Goal: Task Accomplishment & Management: Manage account settings

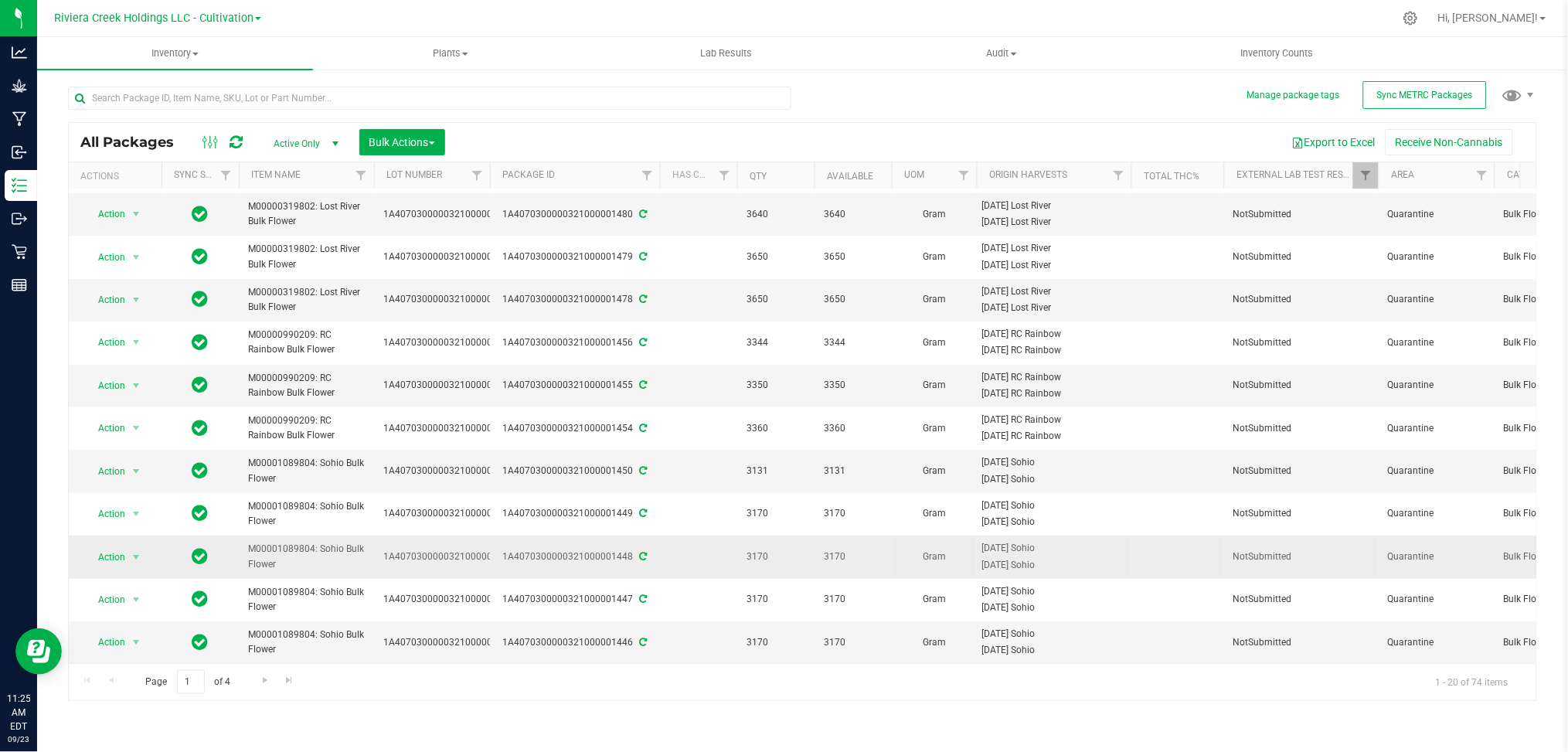
scroll to position [399, 0]
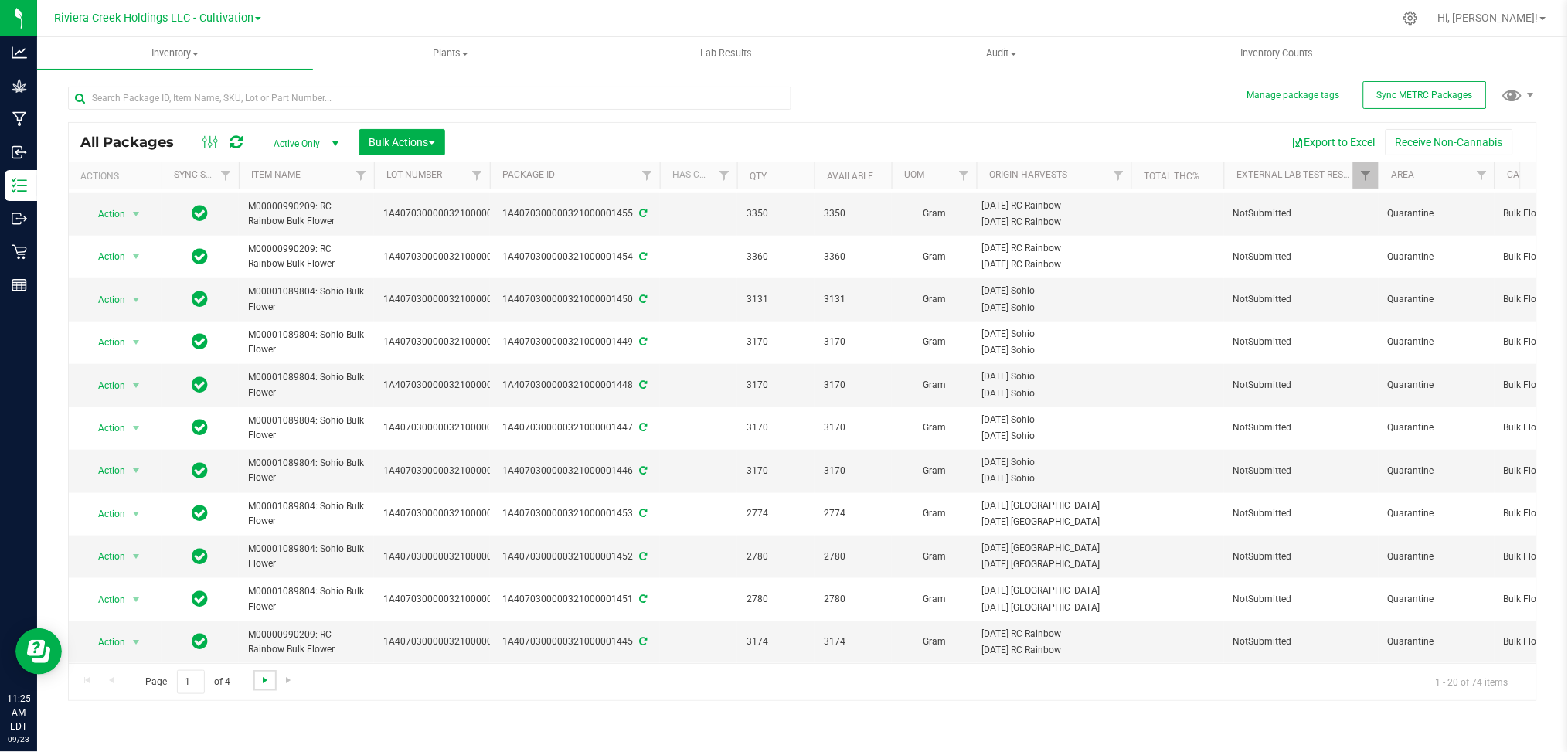
click at [264, 680] on span "Go to the next page" at bounding box center [265, 680] width 12 height 12
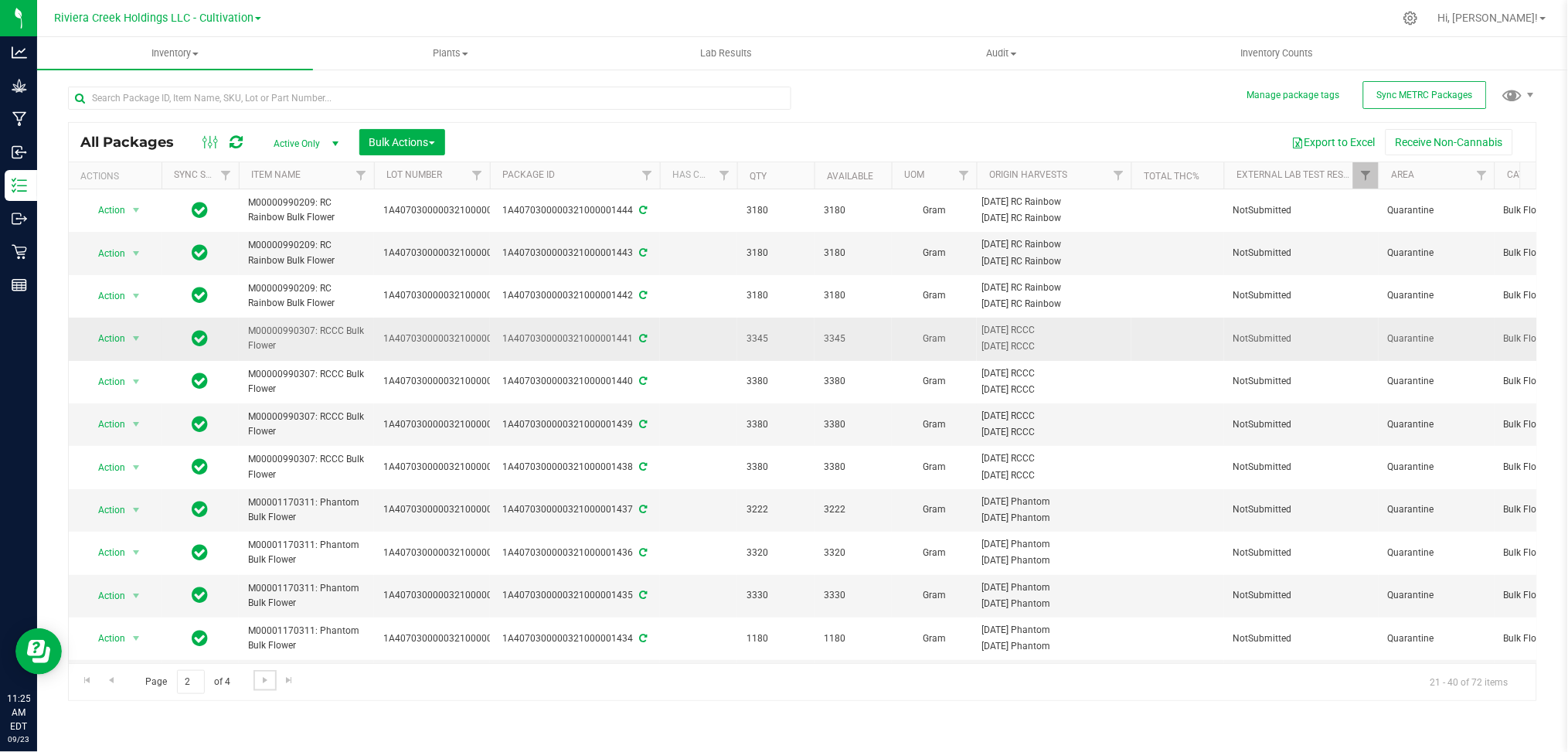
scroll to position [399, 0]
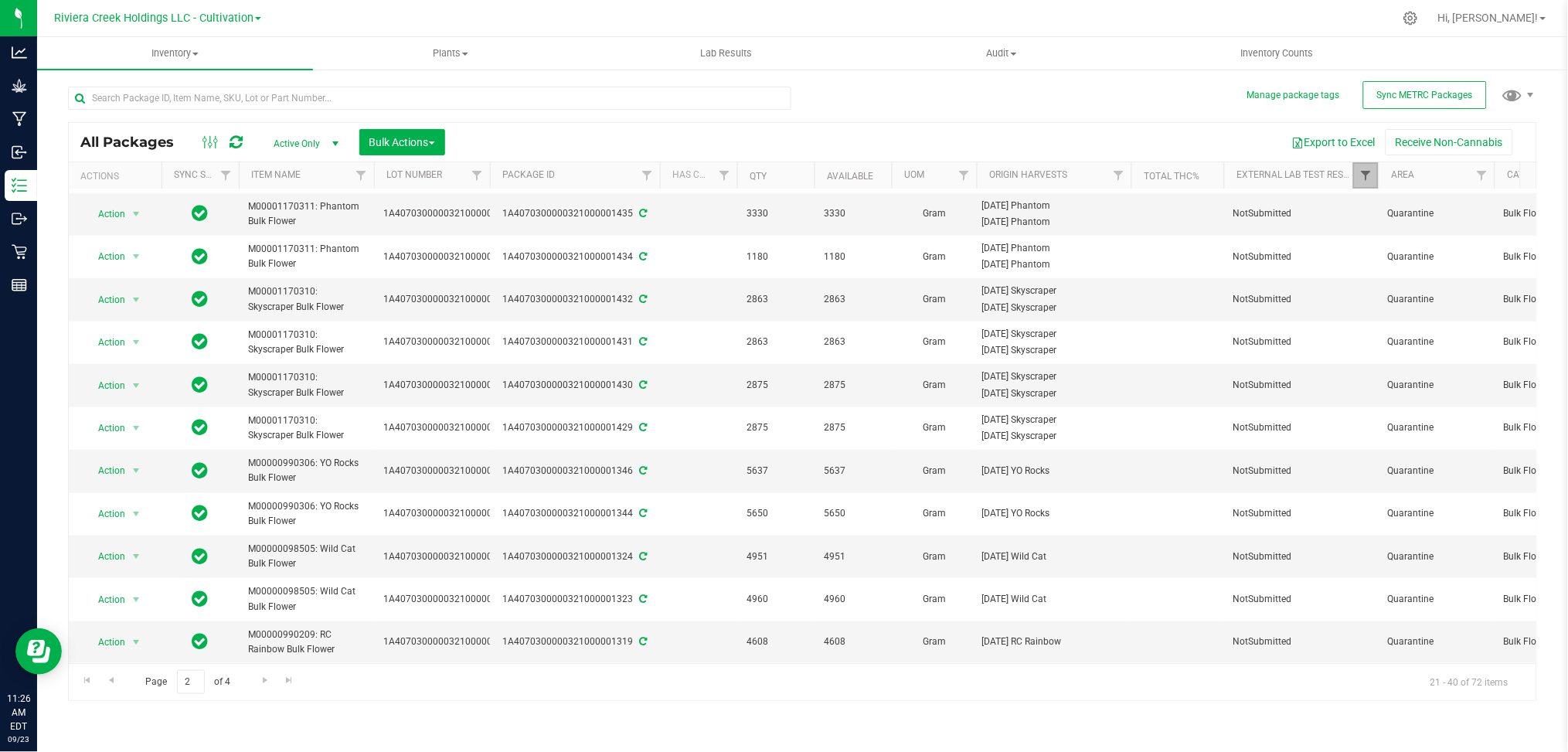
click at [1368, 176] on span "Filter" at bounding box center [1365, 175] width 12 height 12
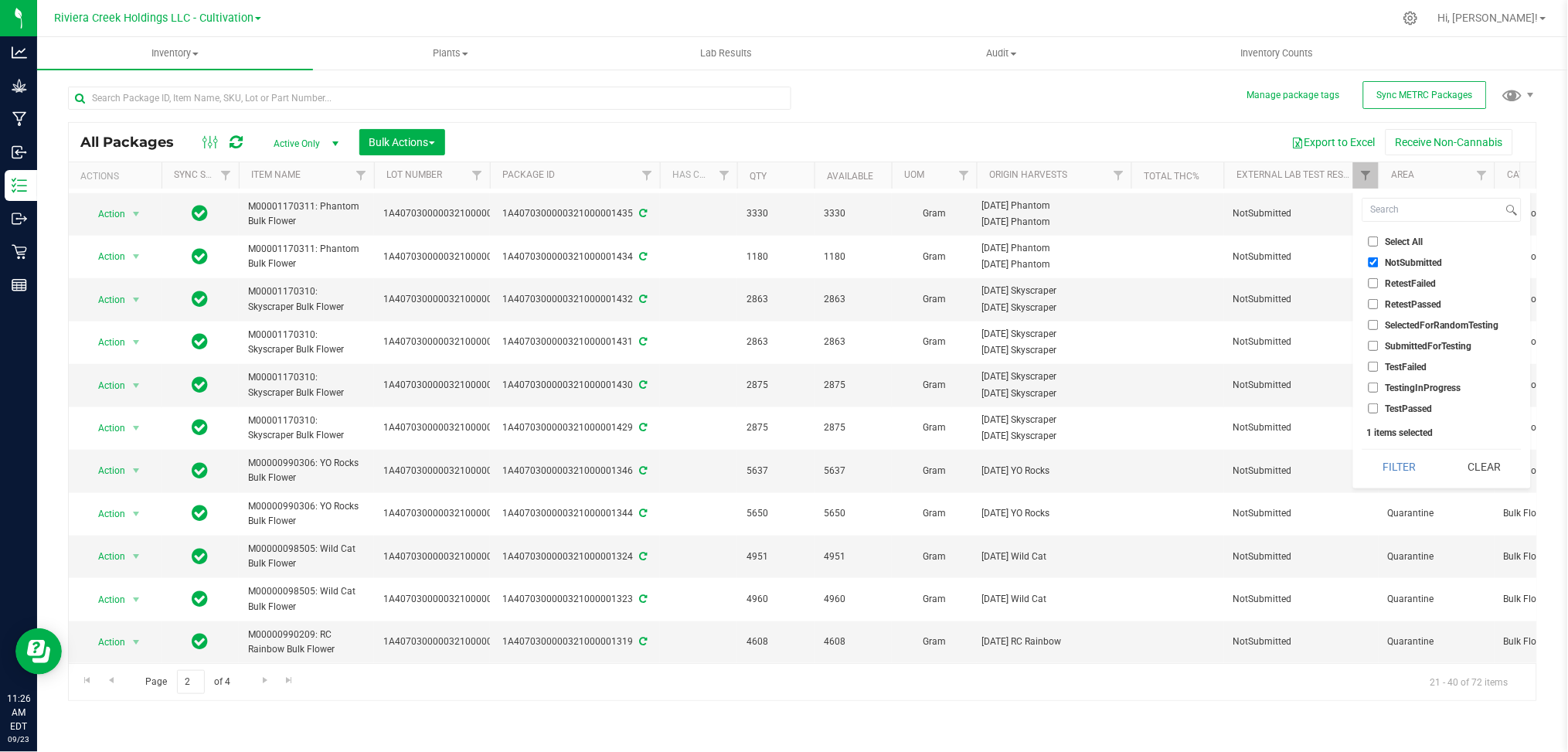
click at [1414, 366] on span "TestFailed" at bounding box center [1407, 367] width 42 height 10
drag, startPoint x: 1376, startPoint y: 369, endPoint x: 1379, endPoint y: 361, distance: 8.5
click at [1376, 366] on input "TestFailed" at bounding box center [1374, 366] width 10 height 10
checkbox input "true"
click at [1369, 262] on input "NotSubmitted" at bounding box center [1374, 262] width 10 height 10
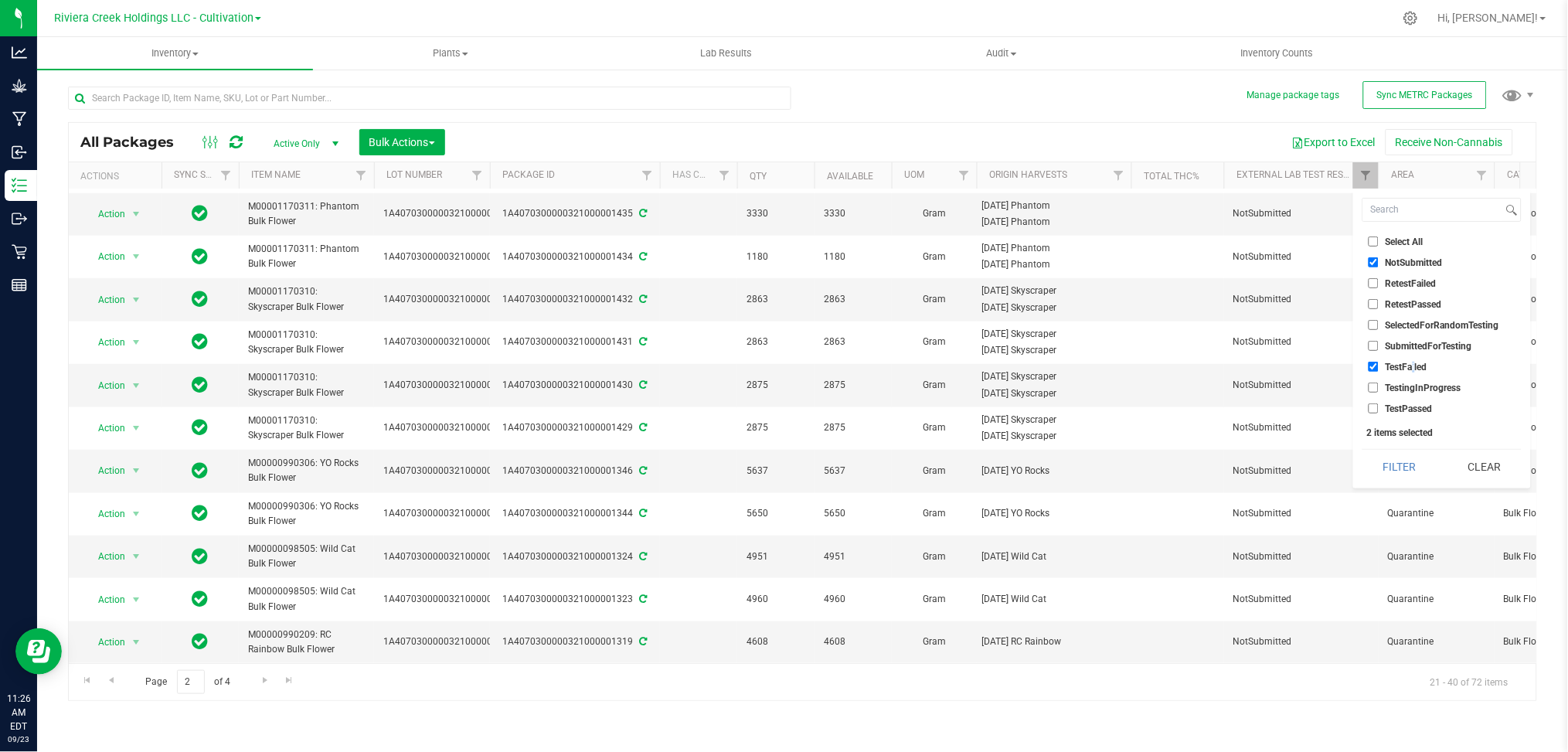
checkbox input "false"
click at [1396, 475] on button "Filter" at bounding box center [1400, 467] width 74 height 34
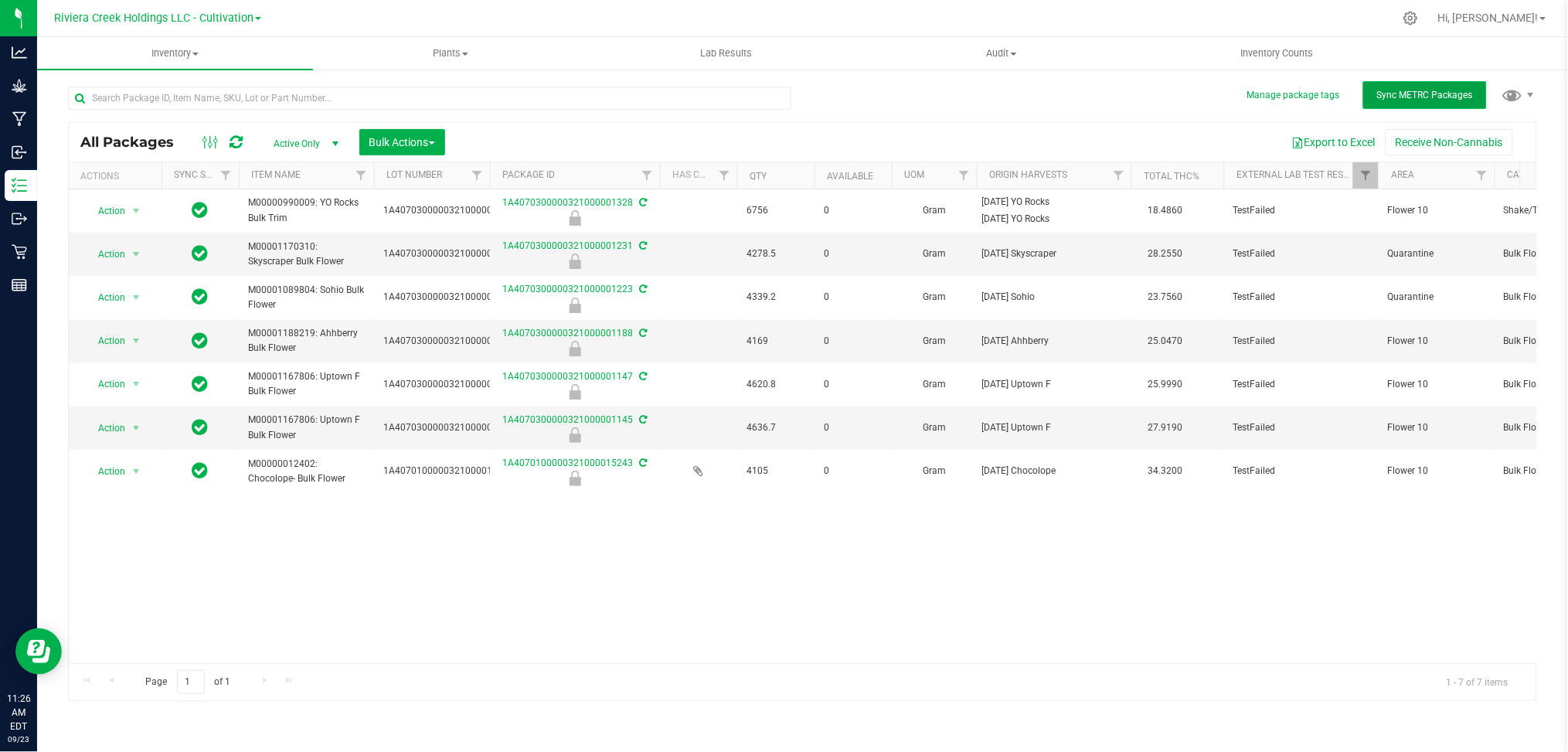
click at [1423, 89] on span "Sync METRC Packages" at bounding box center [1425, 94] width 96 height 10
click at [1365, 180] on span "Filter" at bounding box center [1365, 175] width 12 height 12
click at [1364, 178] on span "Filter" at bounding box center [1365, 175] width 12 height 12
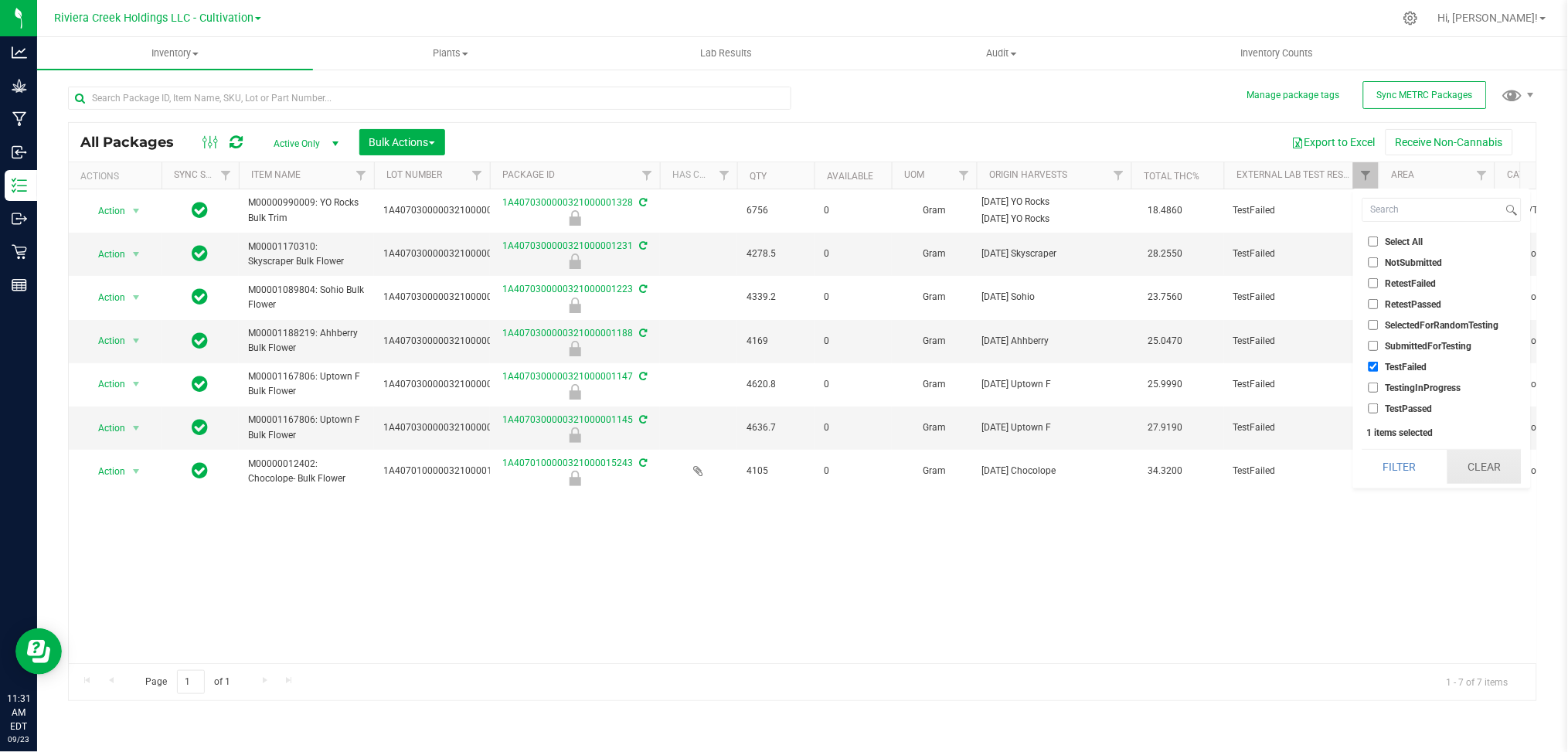
click at [1490, 477] on button "Clear" at bounding box center [1485, 467] width 74 height 34
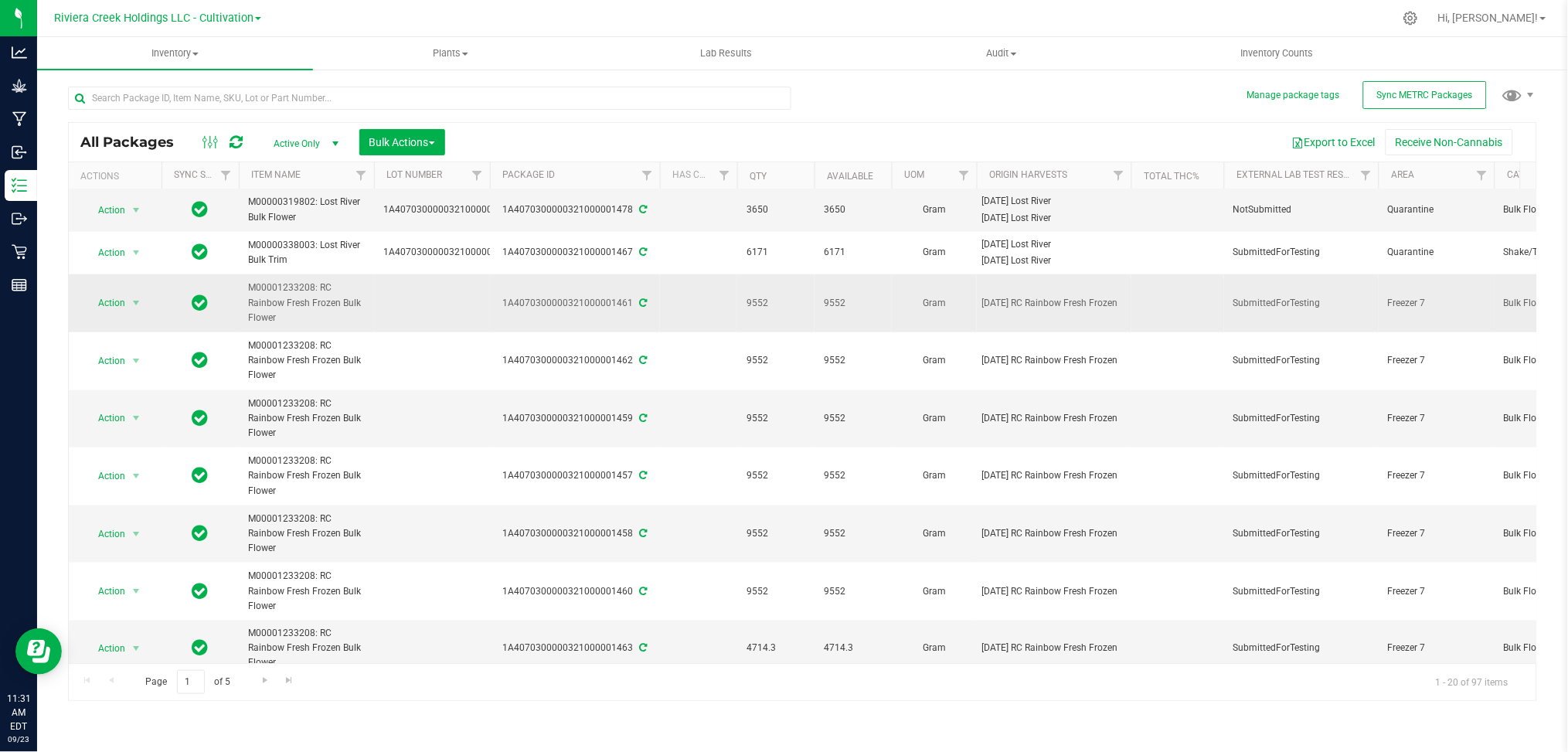
scroll to position [502, 0]
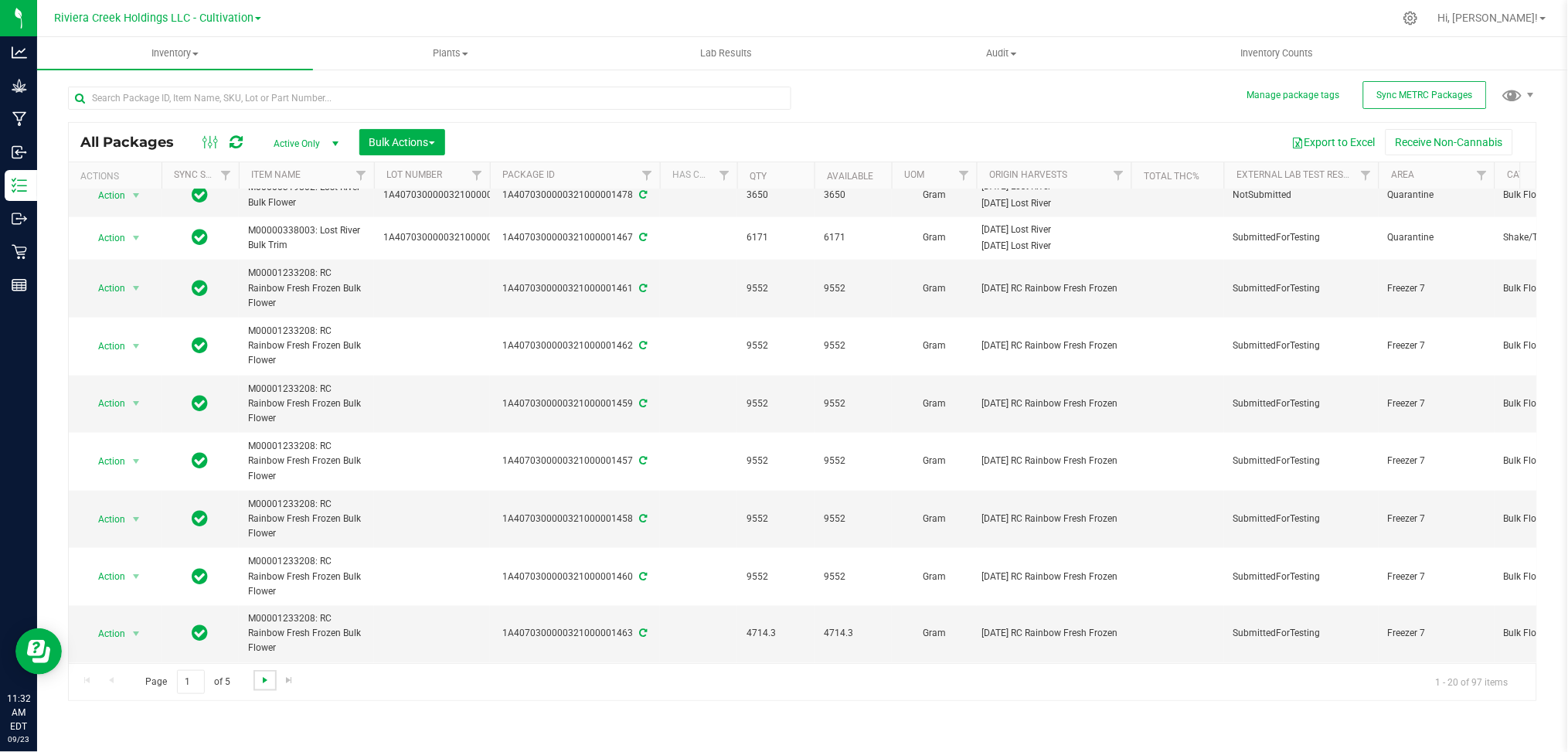
click at [268, 680] on span "Go to the next page" at bounding box center [265, 680] width 12 height 12
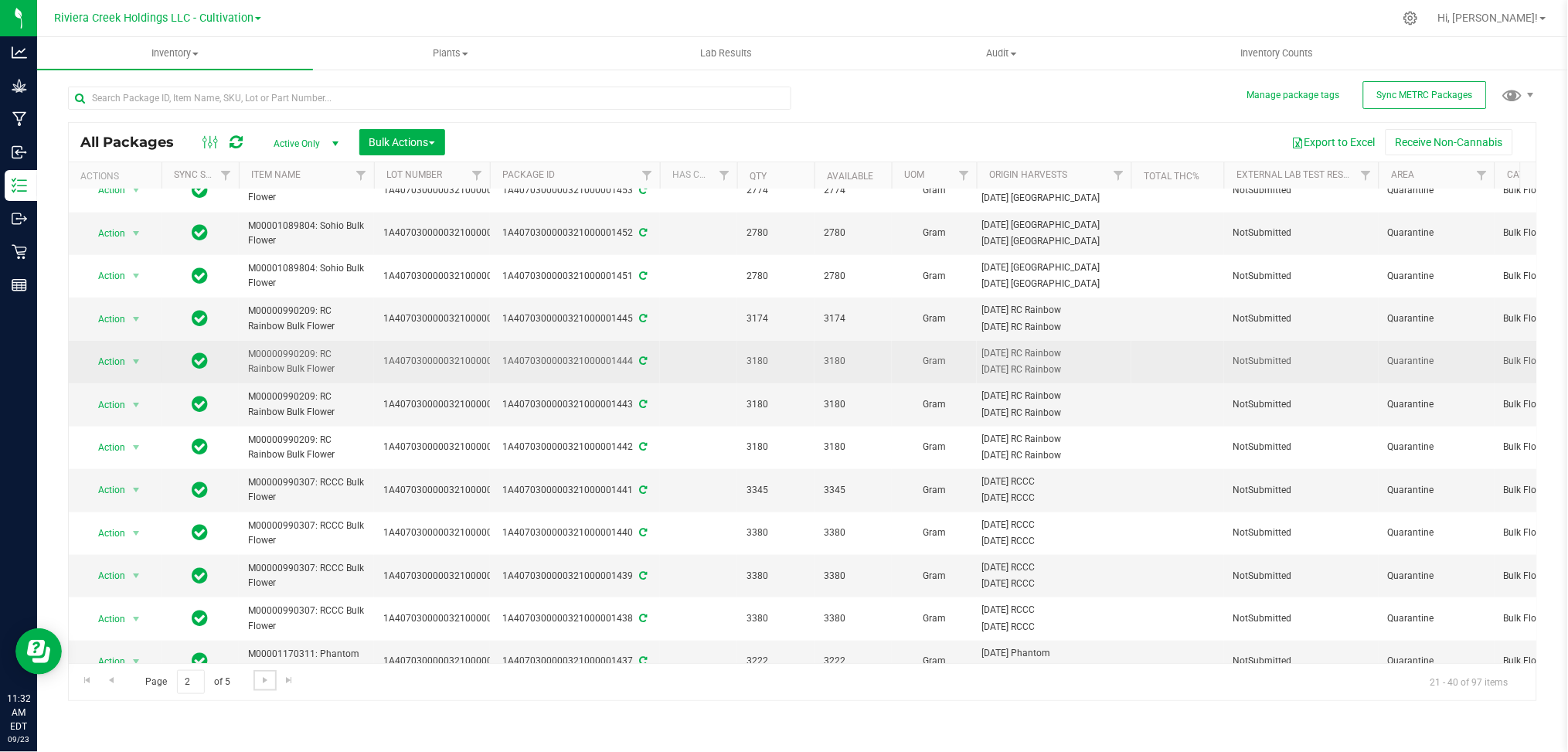
scroll to position [399, 0]
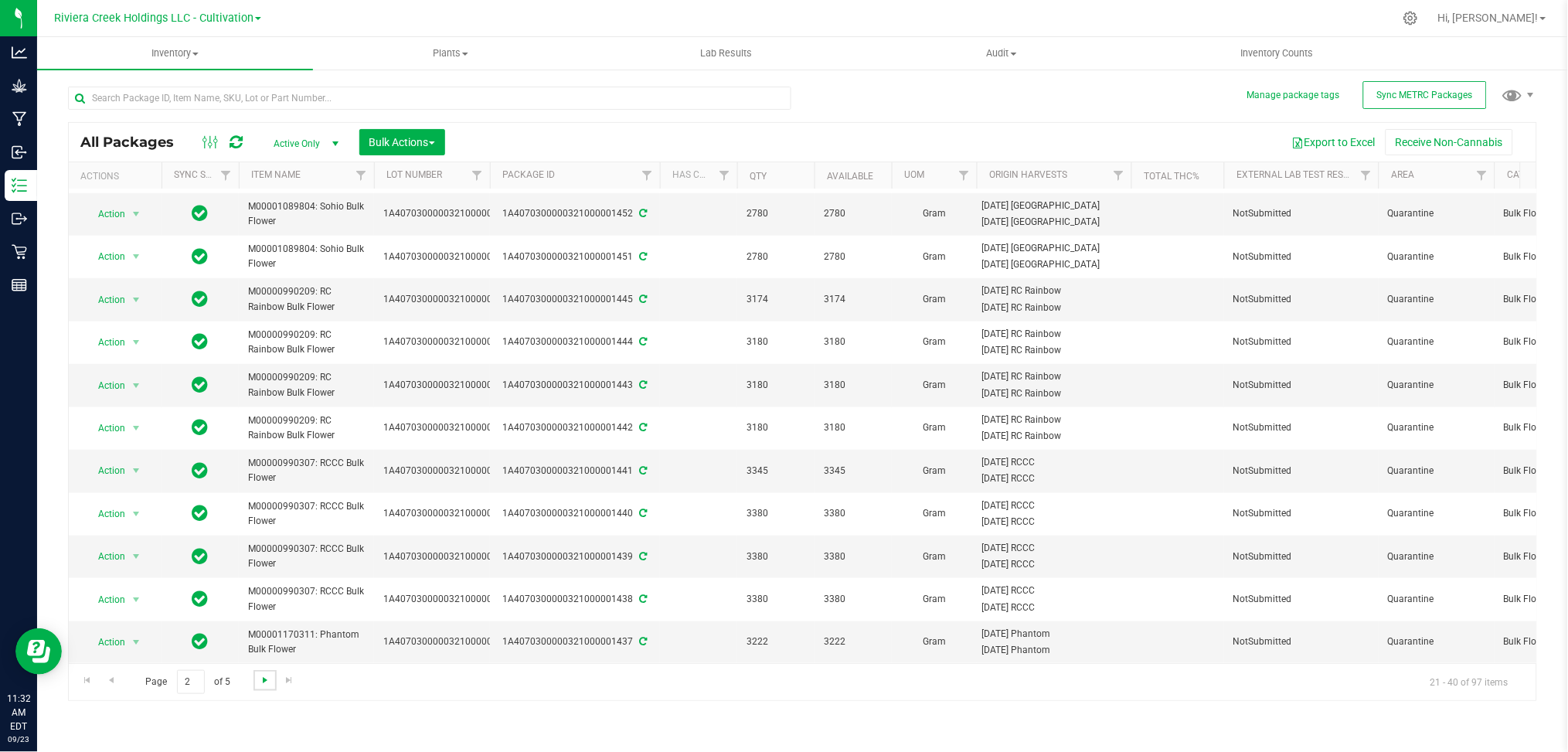
click at [268, 684] on span "Go to the next page" at bounding box center [265, 680] width 12 height 12
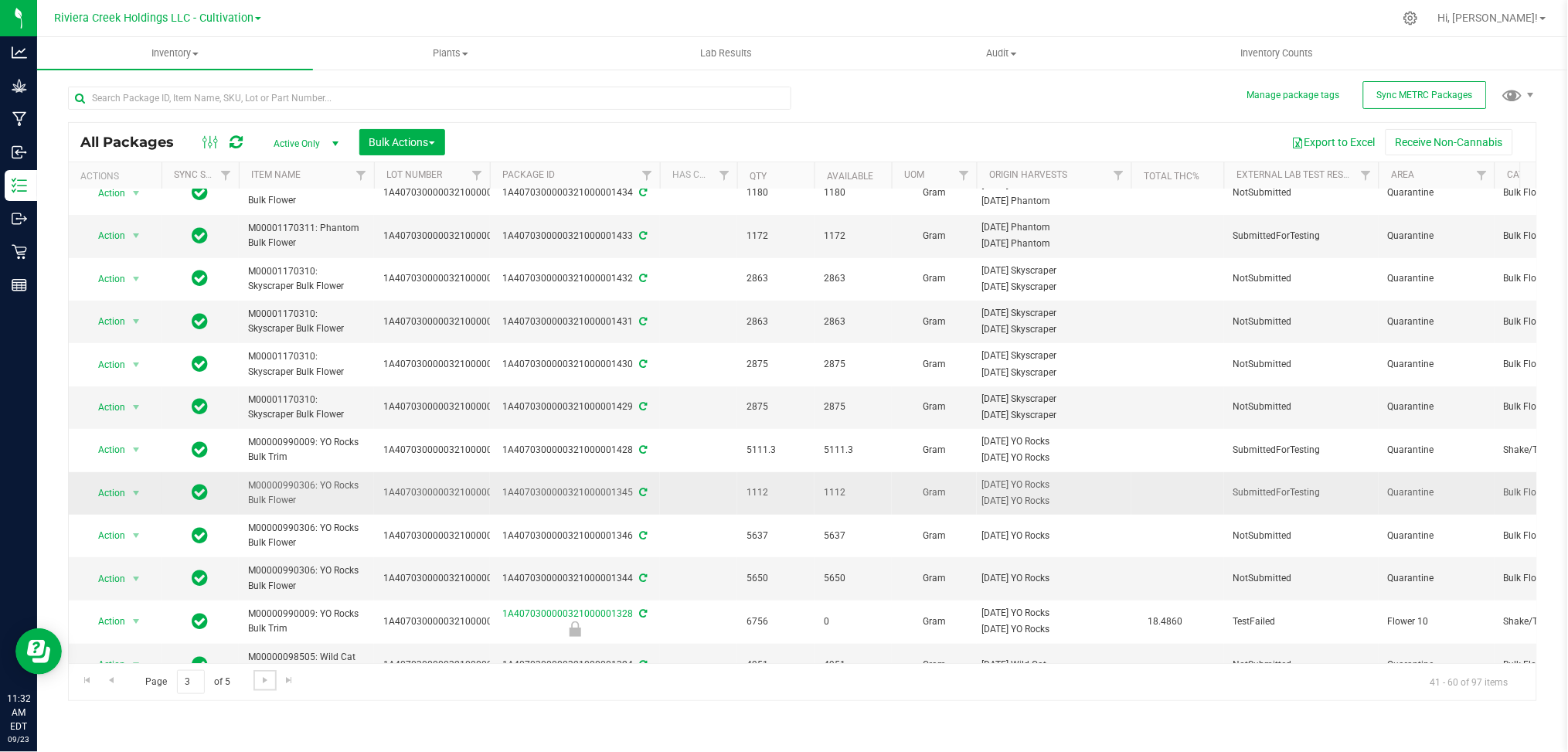
scroll to position [99, 0]
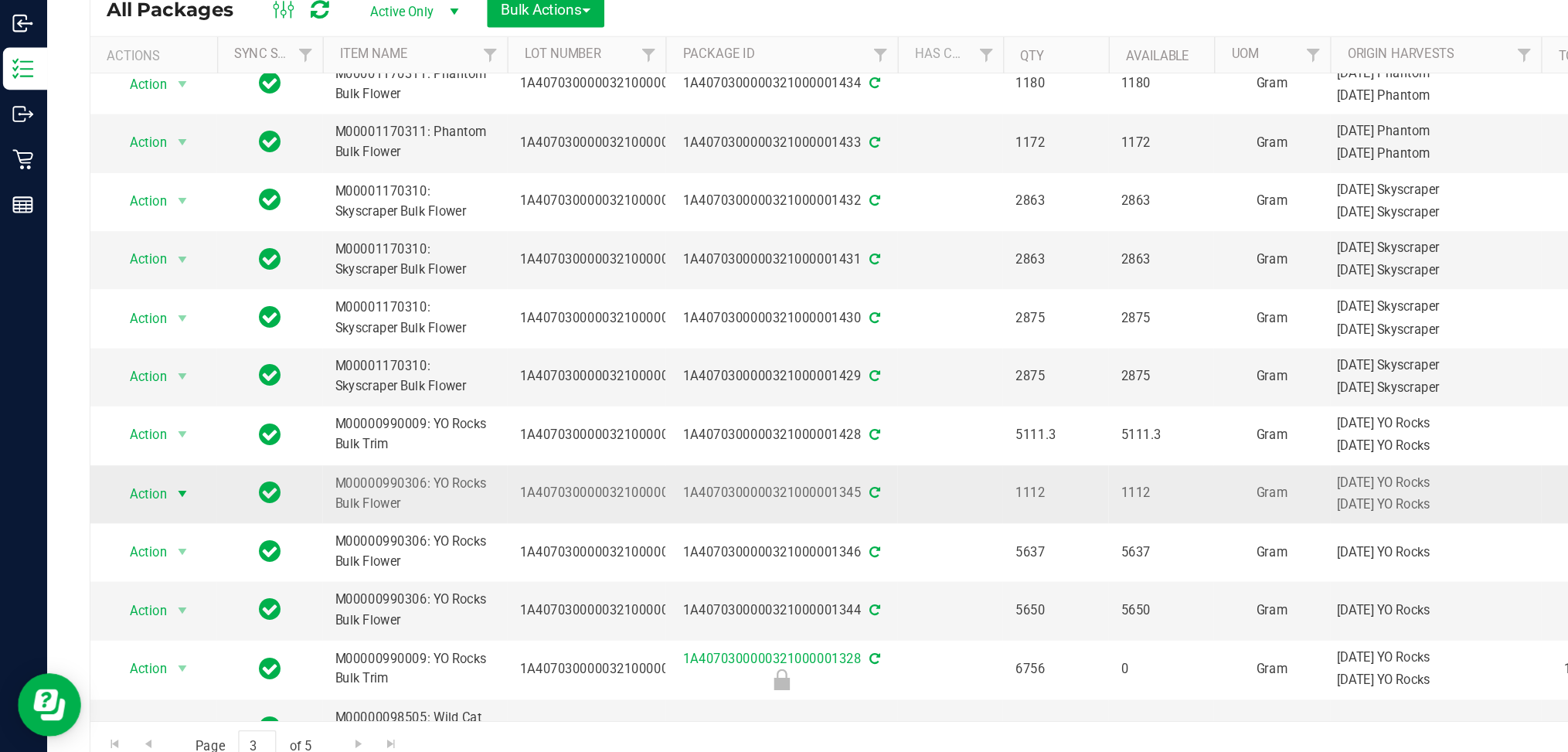
click at [136, 497] on span "select" at bounding box center [135, 497] width 12 height 12
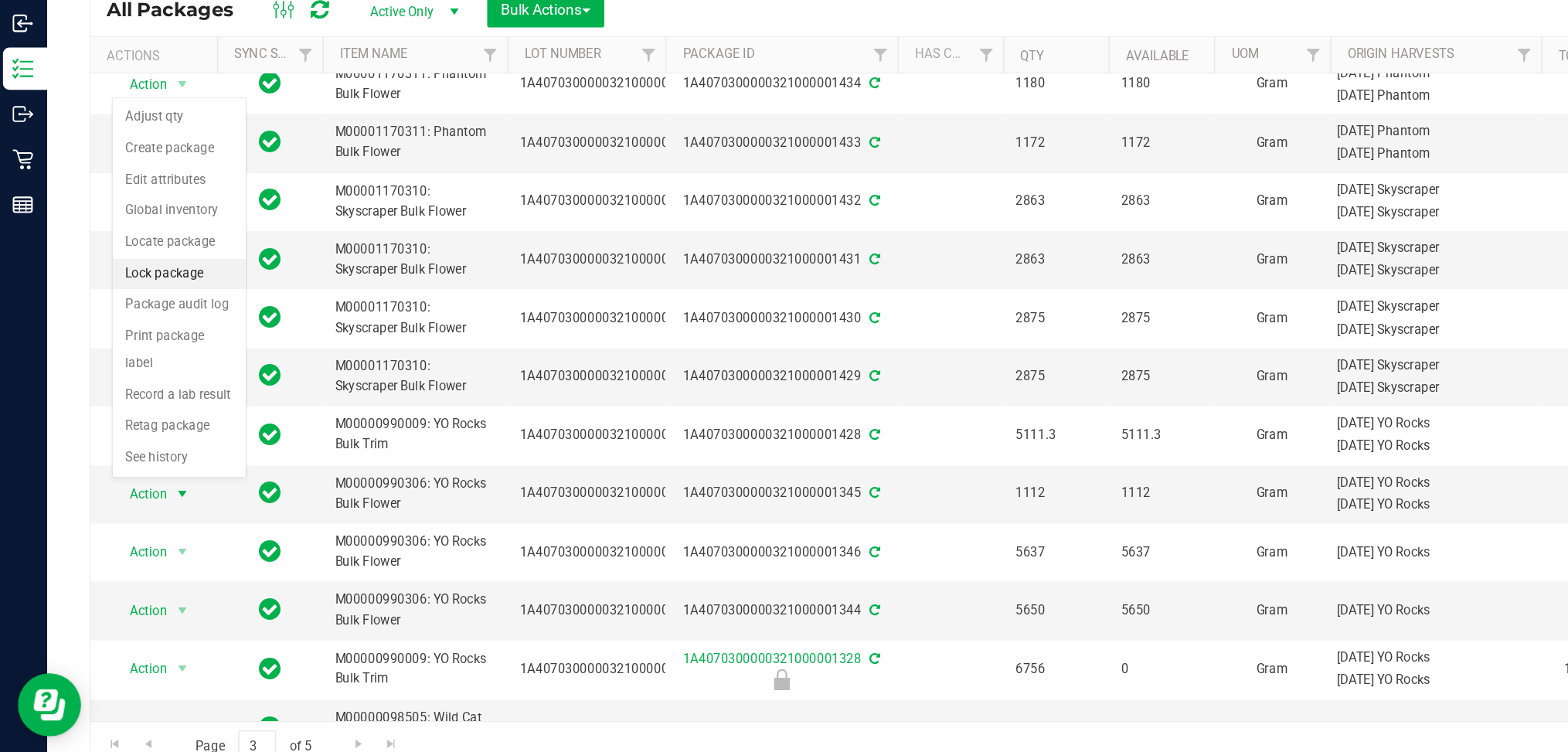
click at [119, 339] on li "Lock package" at bounding box center [134, 336] width 97 height 23
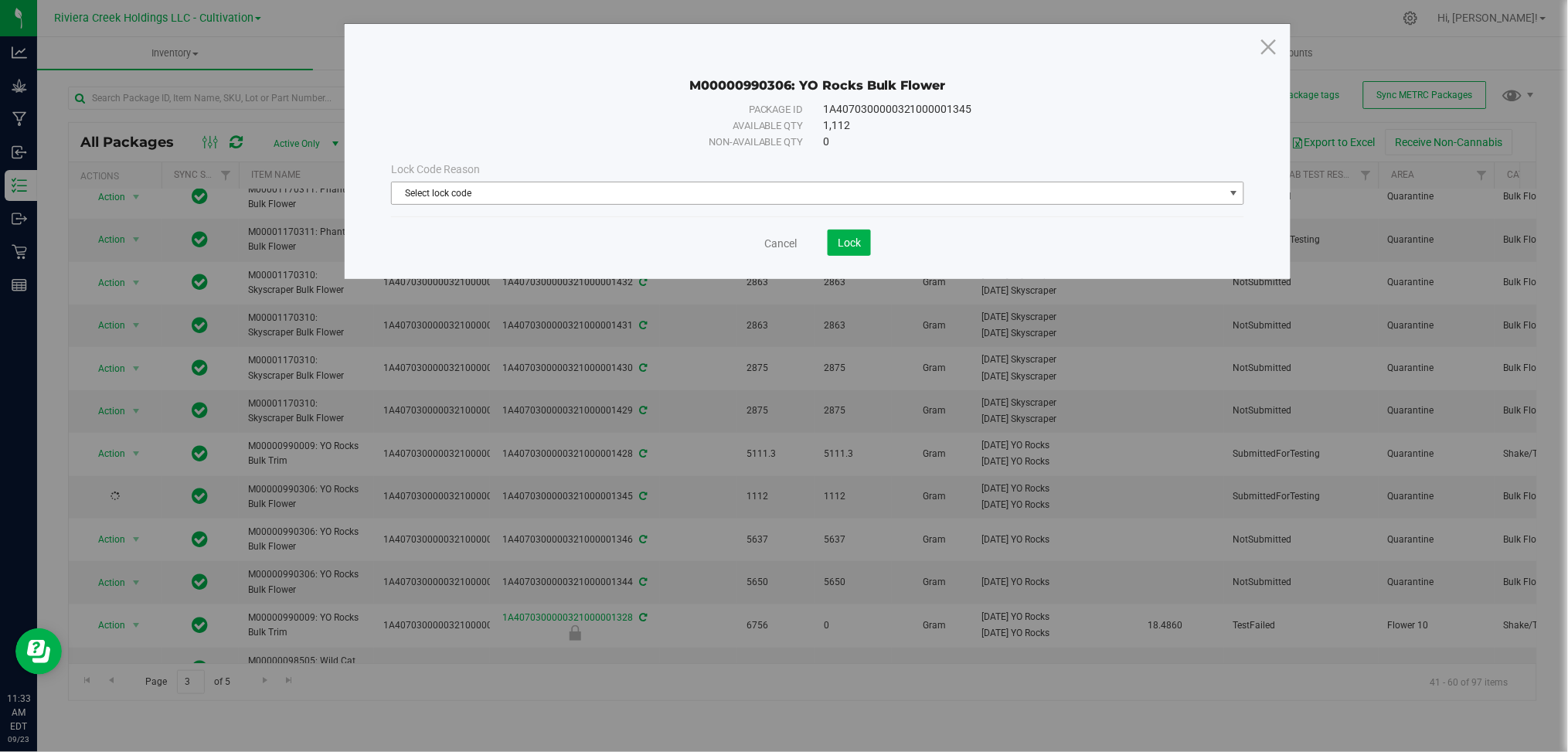
click at [1235, 195] on span "select" at bounding box center [1234, 192] width 12 height 12
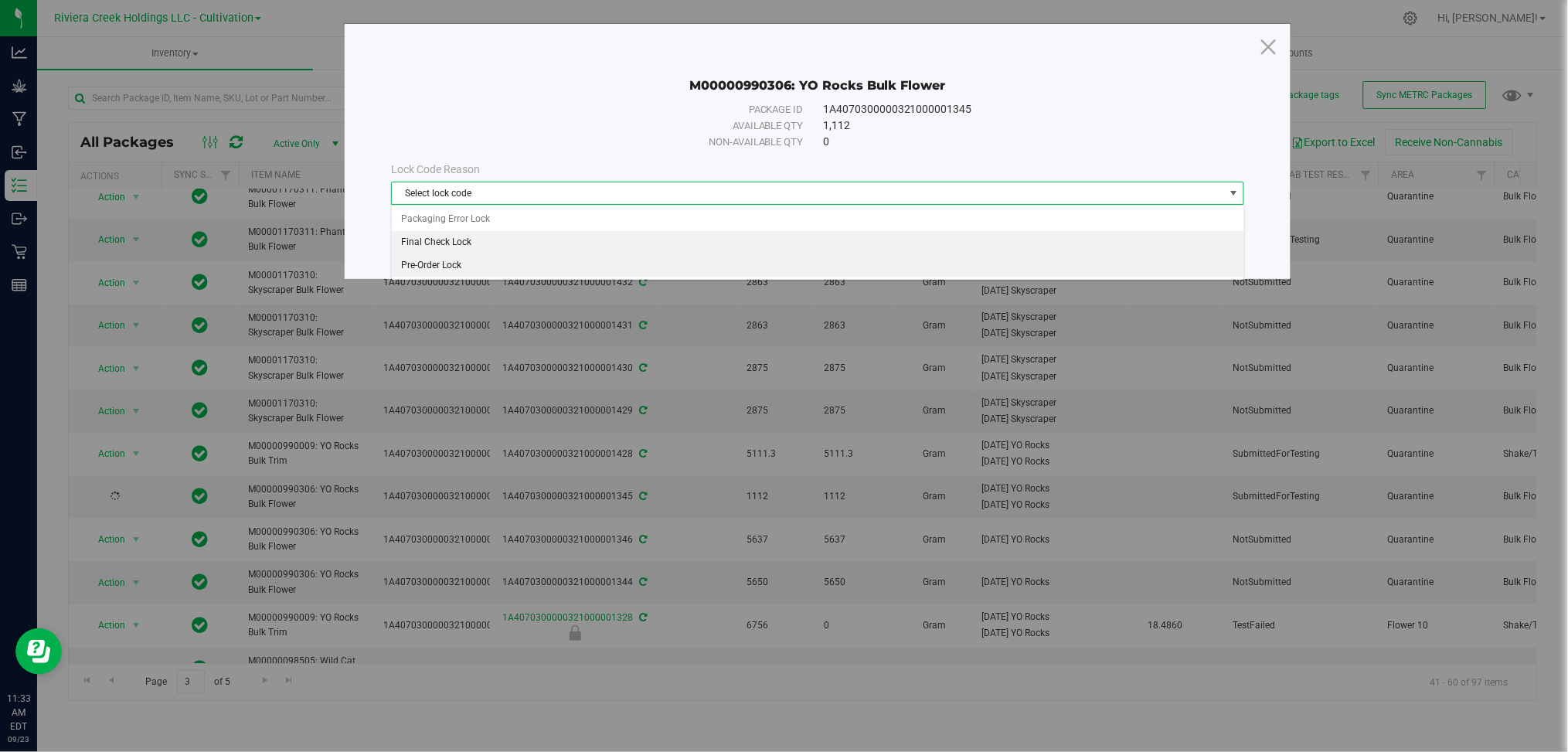
click at [463, 244] on li "Final Check Lock" at bounding box center [818, 242] width 852 height 23
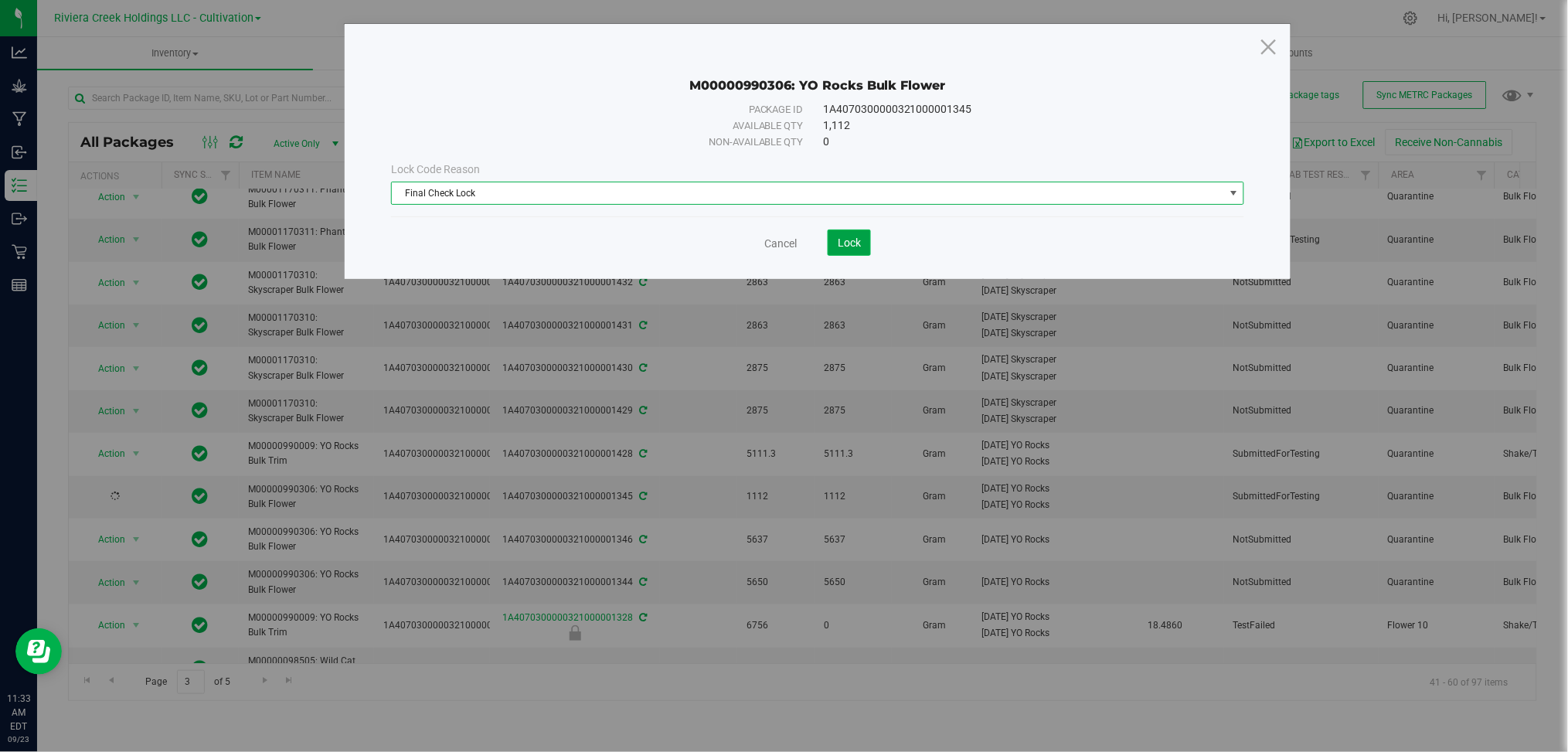
click at [850, 246] on span "Lock" at bounding box center [849, 242] width 23 height 12
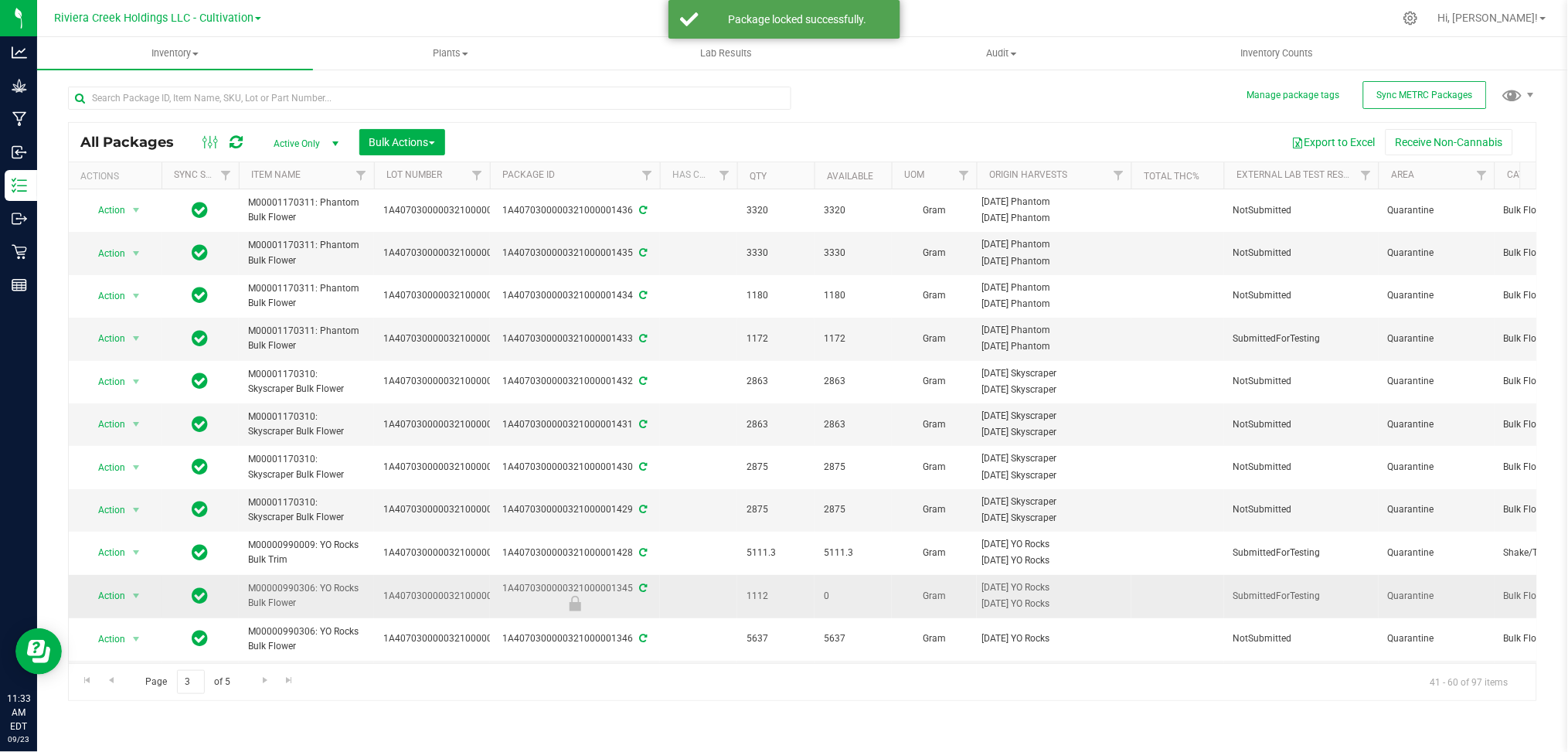
click at [644, 589] on icon at bounding box center [644, 589] width 8 height 10
click at [646, 592] on div "1A4070300000321000001345" at bounding box center [575, 596] width 175 height 30
click at [643, 585] on icon at bounding box center [644, 589] width 8 height 10
